Goal: Complete application form

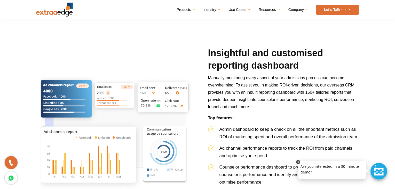
scroll to position [775, 0]
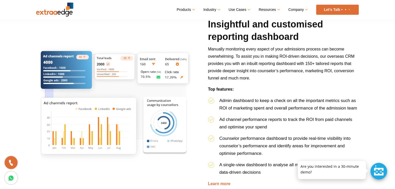
click at [311, 161] on p at bounding box center [332, 161] width 68 height 0
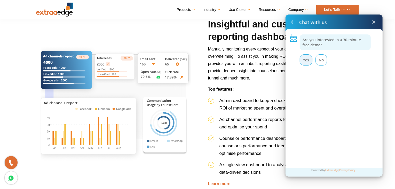
click at [309, 64] on div "Yes" at bounding box center [306, 59] width 13 height 11
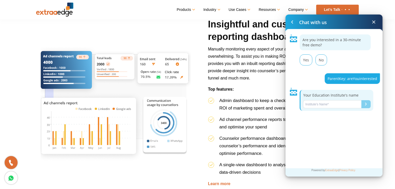
click at [320, 104] on input "Name*" at bounding box center [332, 104] width 58 height 8
type input "Codenatives"
click at [365, 103] on div "Submit" at bounding box center [366, 103] width 2 height 3
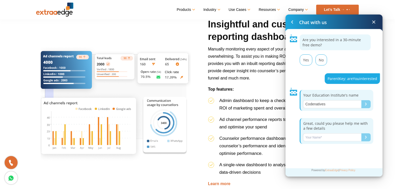
click at [321, 136] on input "Name*" at bounding box center [332, 137] width 58 height 8
type input "[PERSON_NAME]"
click at [365, 137] on div "Submit" at bounding box center [366, 136] width 2 height 3
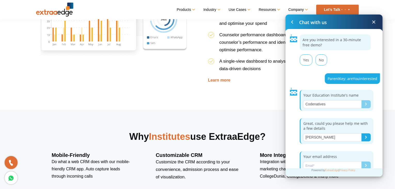
scroll to position [6, 0]
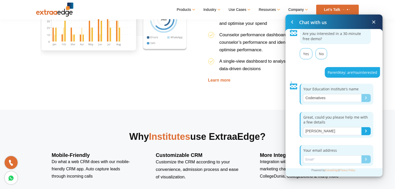
click at [319, 159] on input "Name*" at bounding box center [332, 159] width 58 height 8
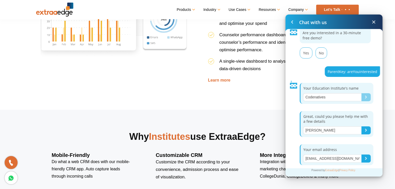
scroll to position [0, 0]
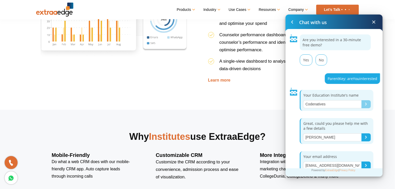
type input "[EMAIL_ADDRESS][DOMAIN_NAME]"
click at [363, 165] on button "Submit" at bounding box center [366, 165] width 9 height 8
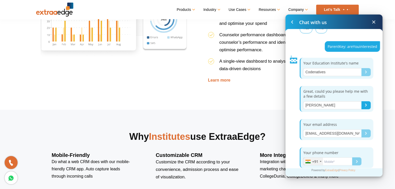
scroll to position [34, 0]
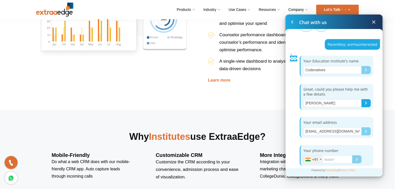
click at [331, 161] on input "Name*" at bounding box center [327, 159] width 49 height 8
type input "9677201358"
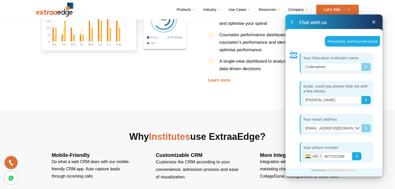
click at [361, 155] on button "Submit" at bounding box center [356, 156] width 9 height 8
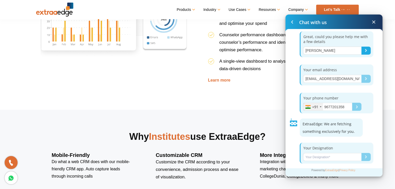
scroll to position [87, 0]
click at [322, 152] on input "Name*" at bounding box center [332, 156] width 58 height 8
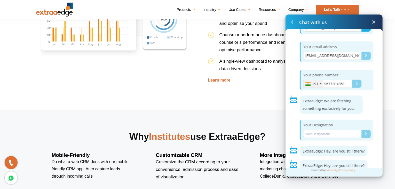
scroll to position [111, 0]
